Goal: Find specific page/section: Find specific page/section

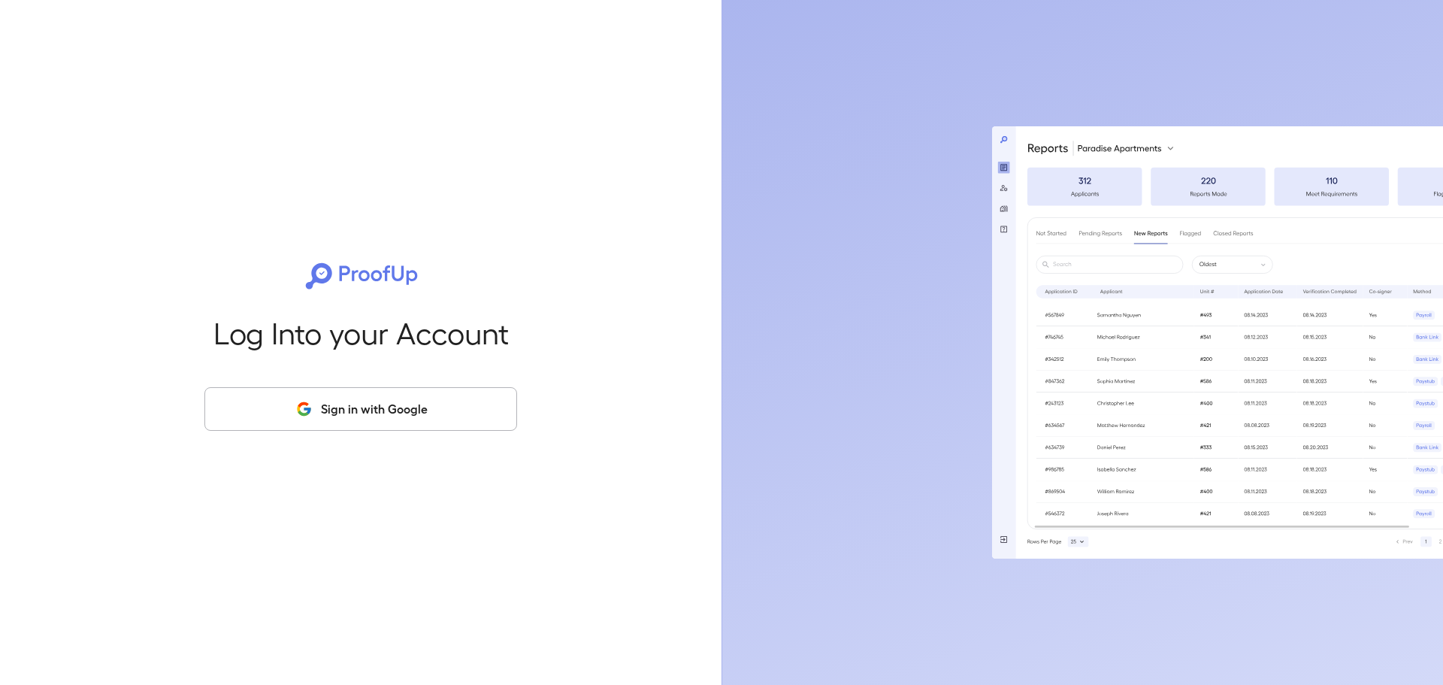
click at [356, 412] on button "Sign in with Google" at bounding box center [360, 409] width 313 height 44
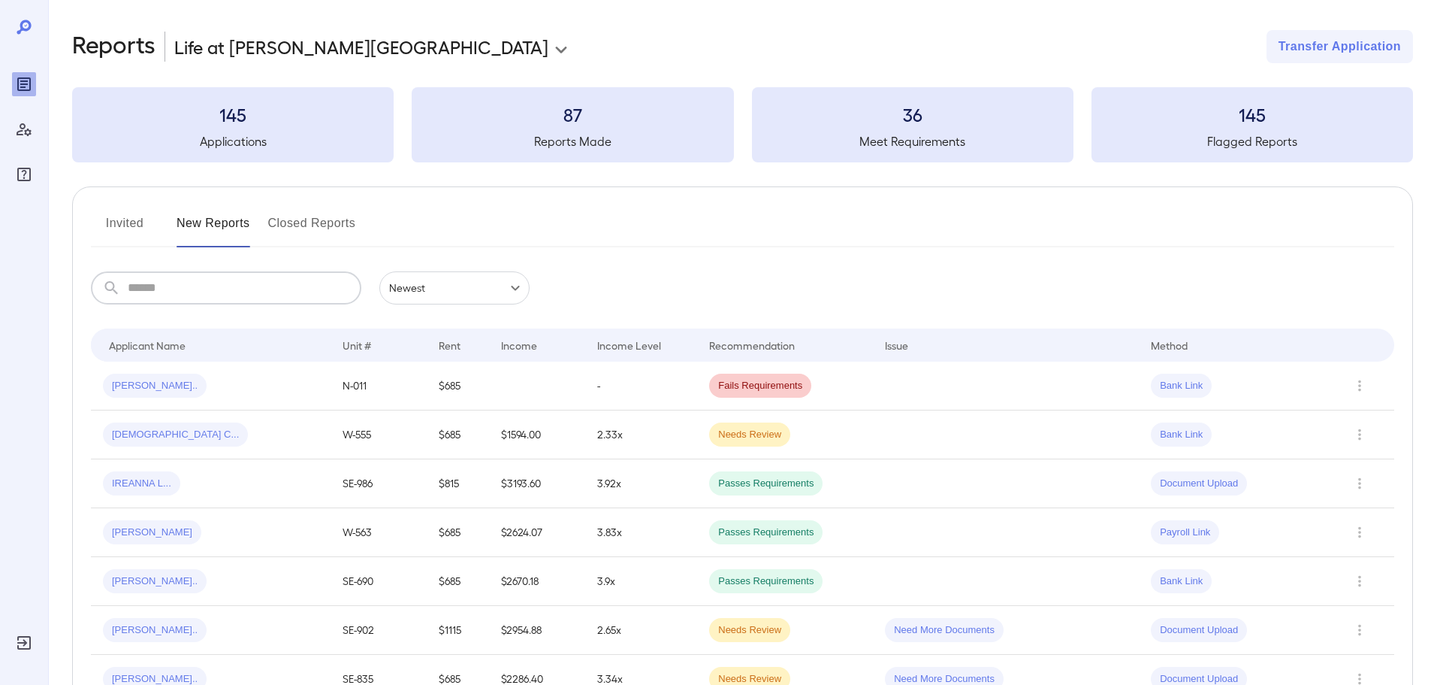
click at [187, 280] on input "text" at bounding box center [245, 287] width 234 height 33
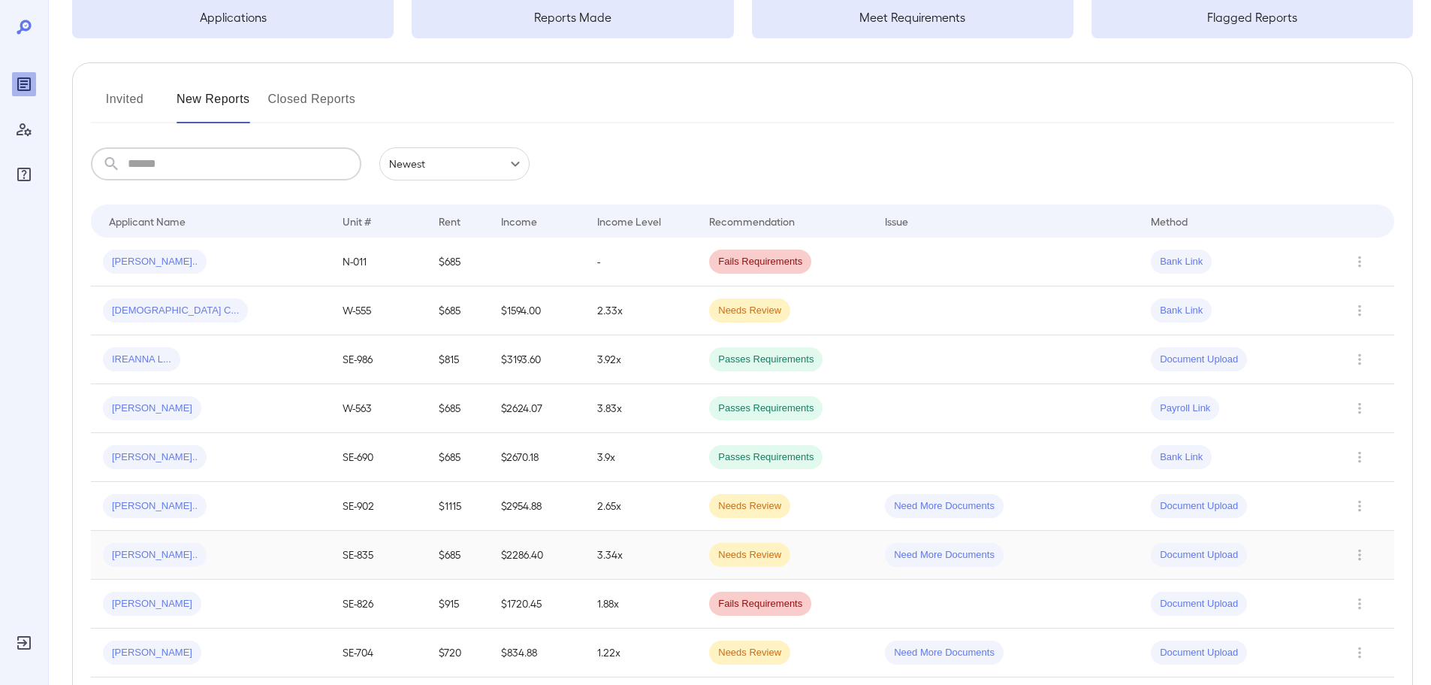
scroll to position [150, 0]
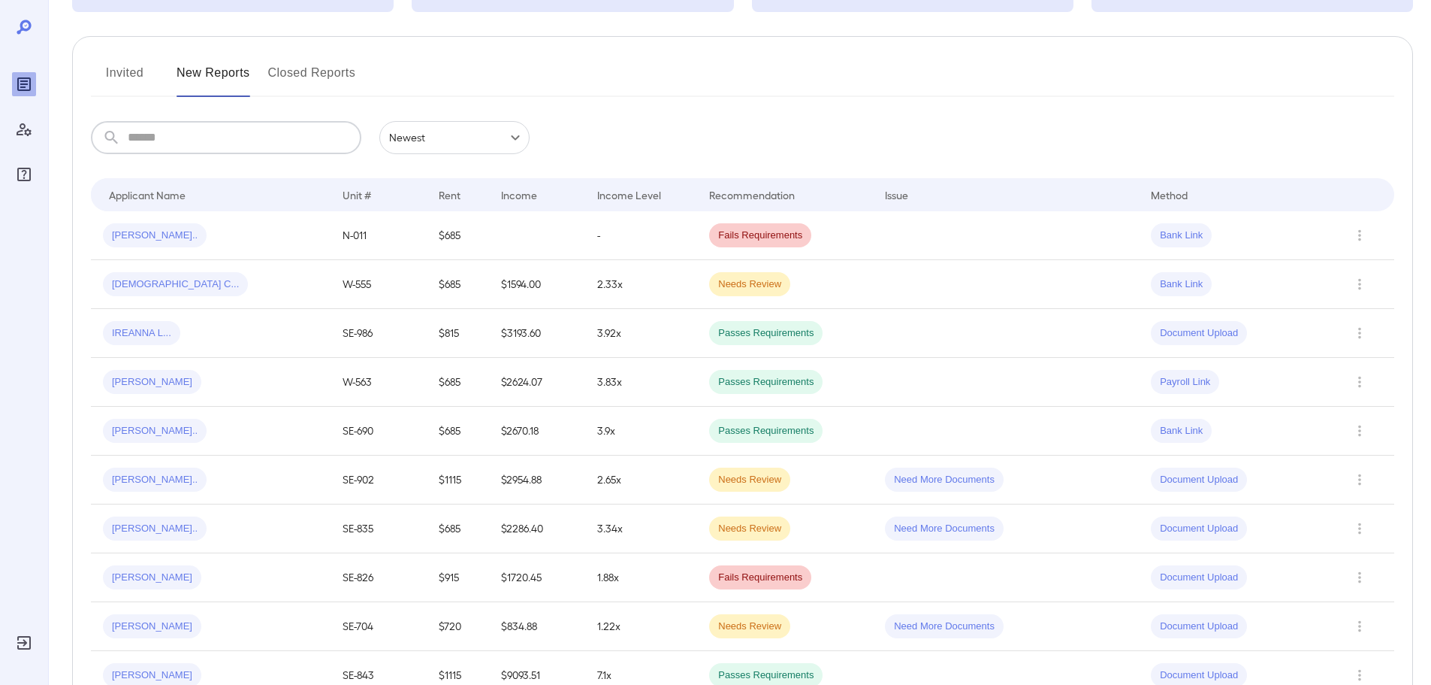
click at [232, 527] on div "[PERSON_NAME].." at bounding box center [211, 528] width 216 height 24
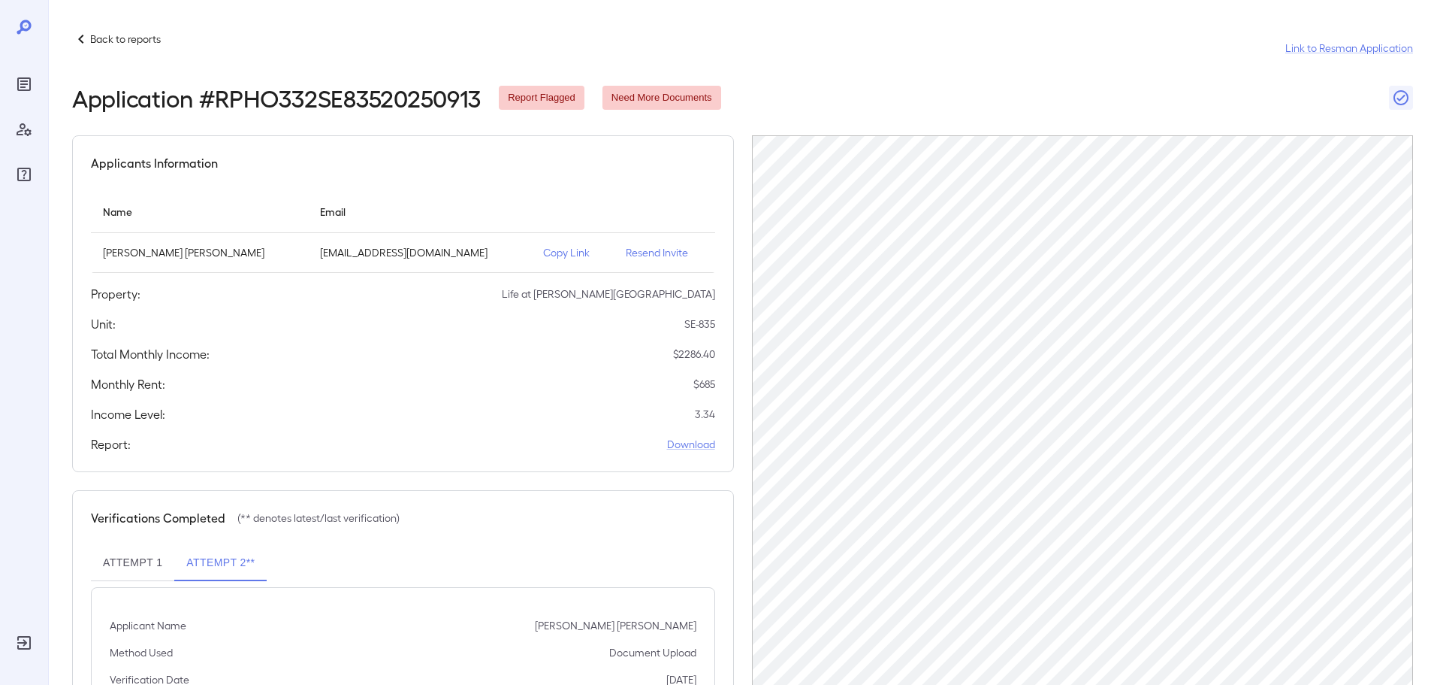
click at [129, 47] on div "Back to reports" at bounding box center [116, 39] width 89 height 18
